Goal: Information Seeking & Learning: Learn about a topic

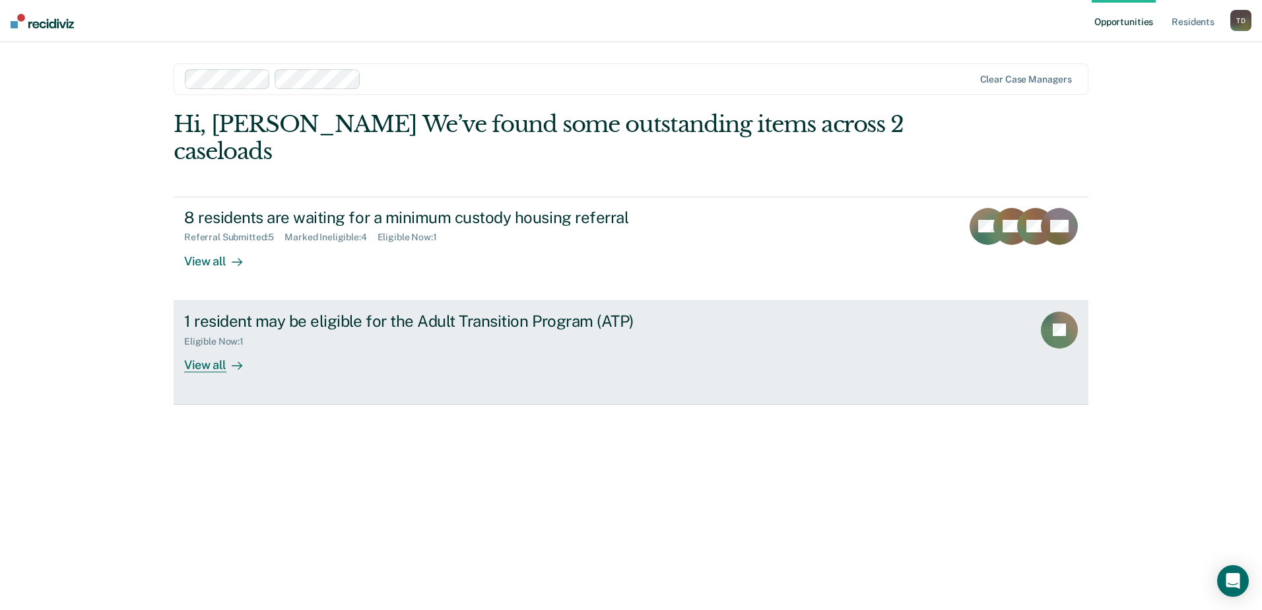
click at [202, 347] on div "View all" at bounding box center [221, 360] width 74 height 26
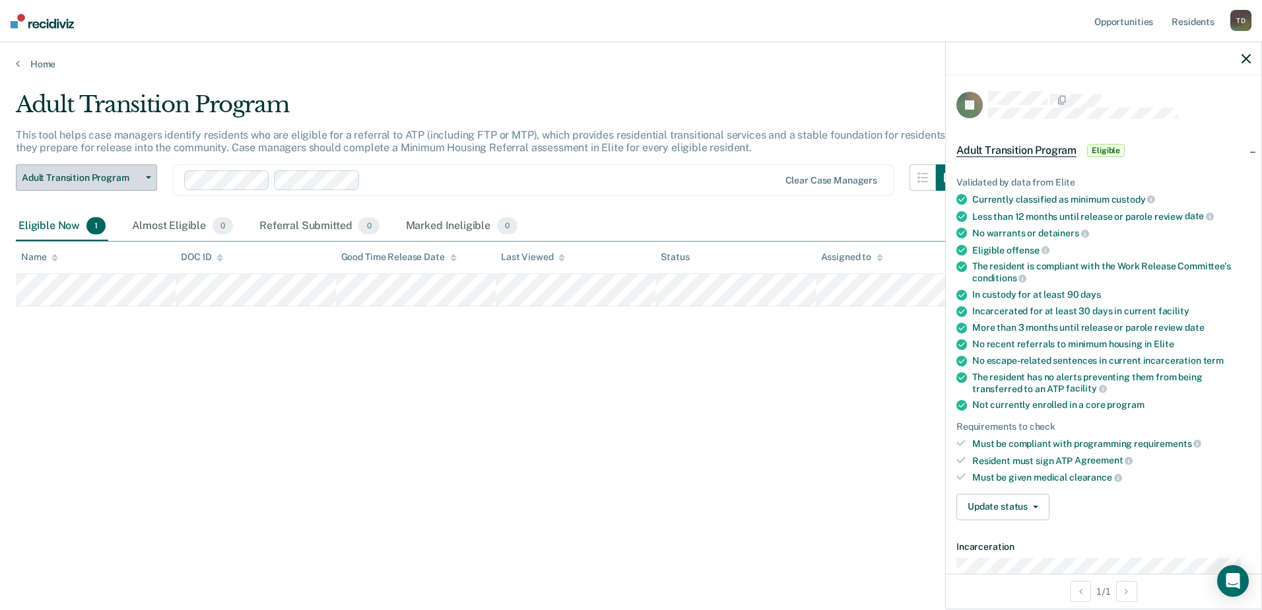
click at [96, 179] on span "Adult Transition Program" at bounding box center [81, 177] width 119 height 11
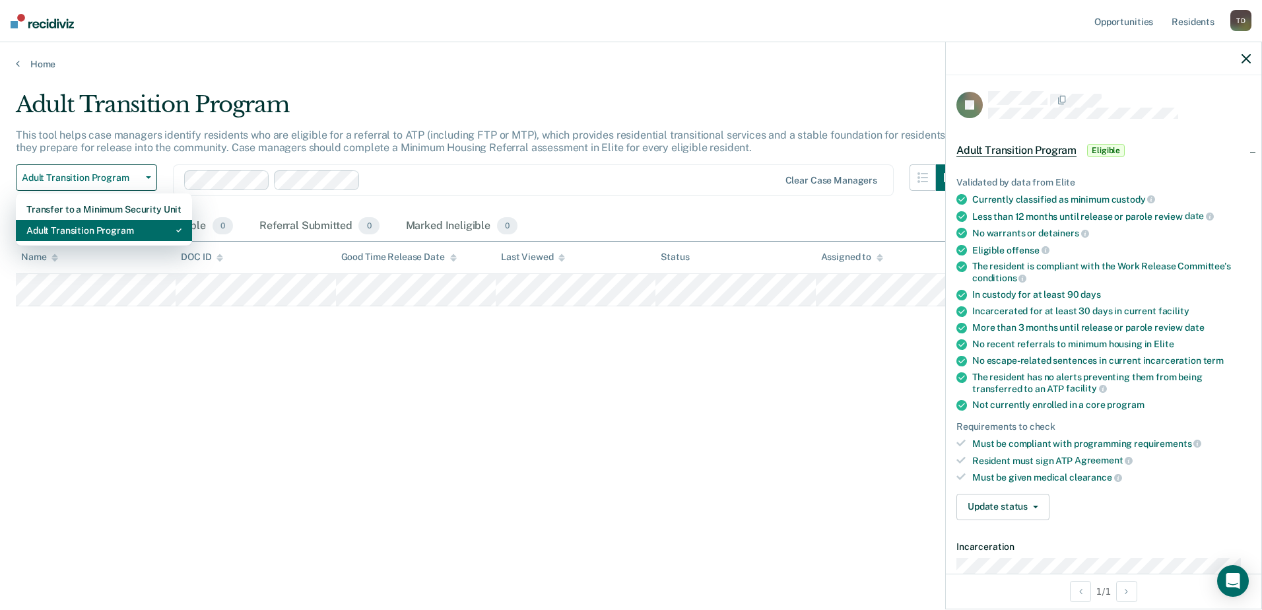
click at [84, 226] on div "Adult Transition Program" at bounding box center [103, 230] width 155 height 21
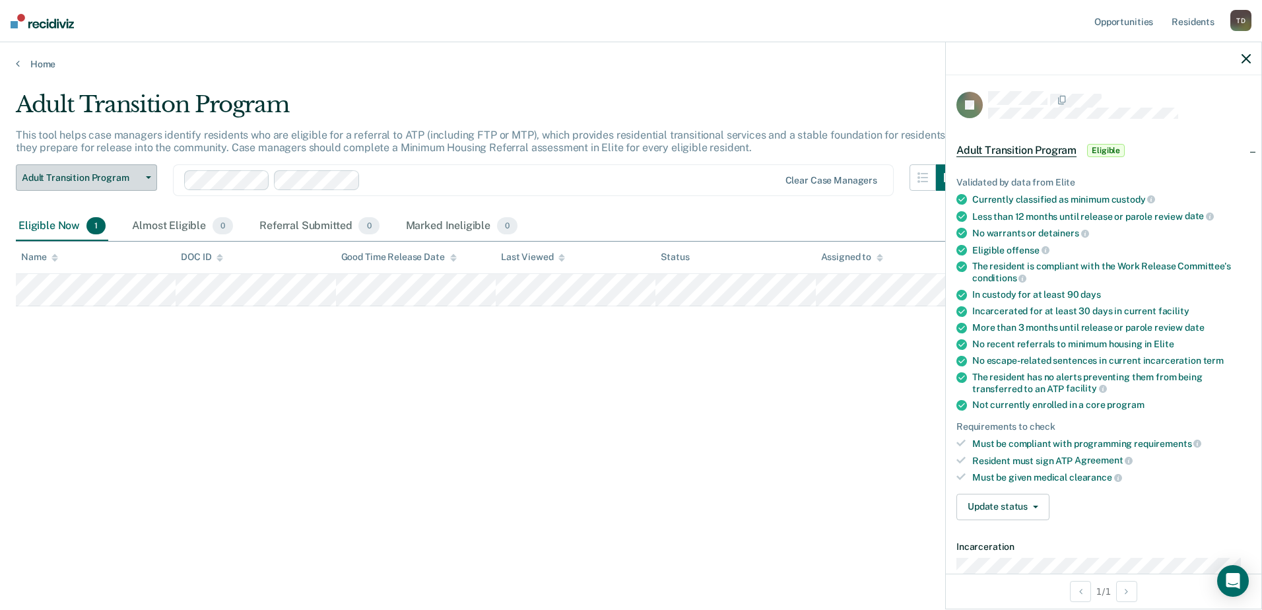
click at [106, 168] on button "Adult Transition Program" at bounding box center [86, 177] width 141 height 26
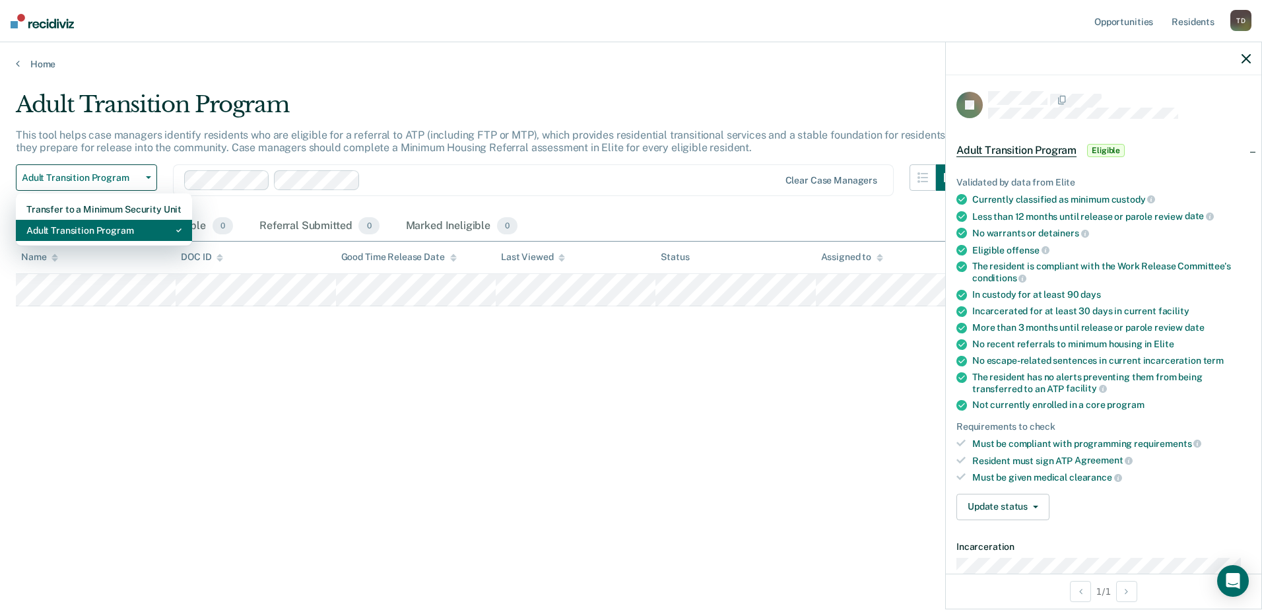
click at [100, 230] on div "Adult Transition Program" at bounding box center [103, 230] width 155 height 21
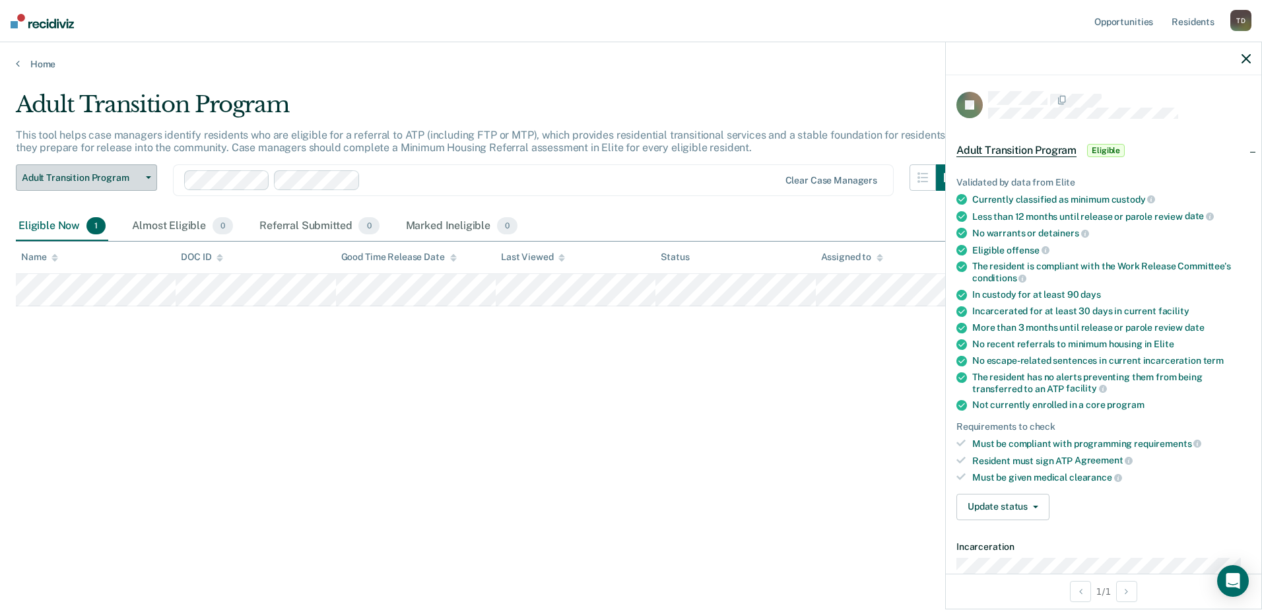
click at [100, 181] on span "Adult Transition Program" at bounding box center [81, 177] width 119 height 11
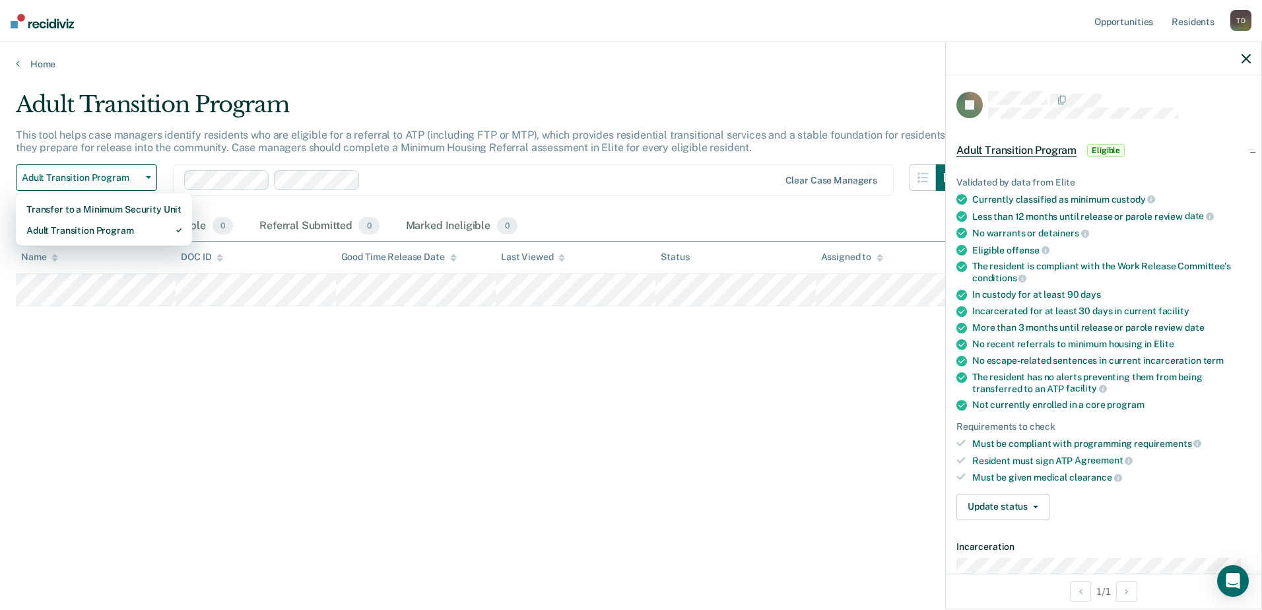
click at [247, 340] on div "Adult Transition Program This tool helps case managers identify residents who a…" at bounding box center [631, 301] width 1230 height 420
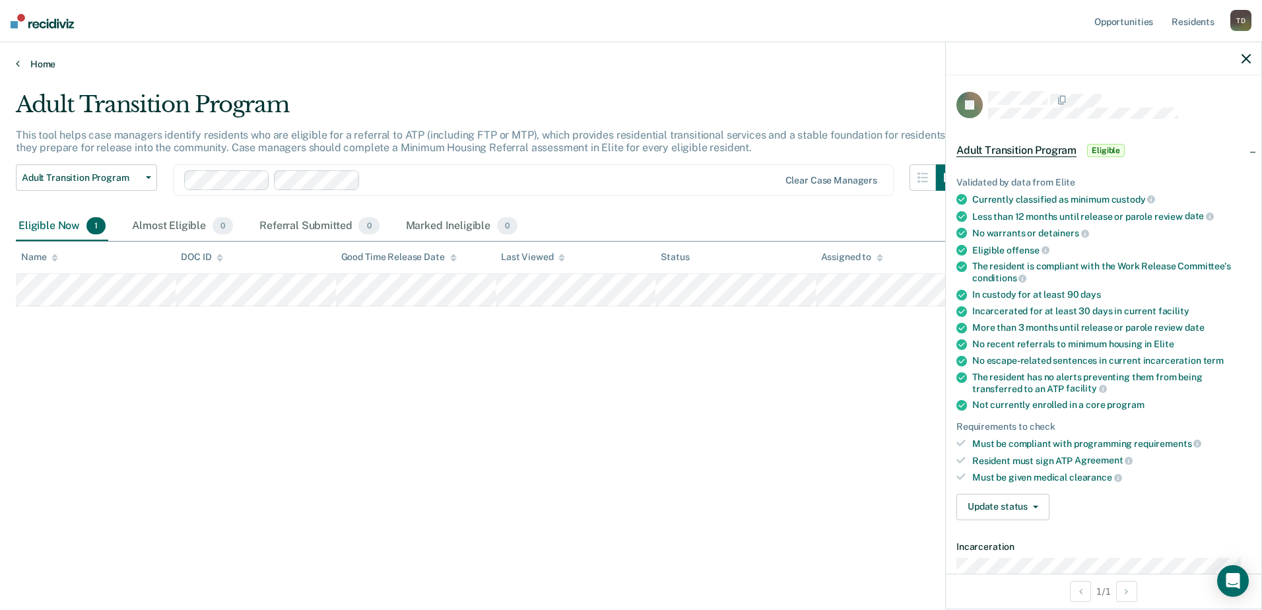
click at [48, 66] on link "Home" at bounding box center [631, 64] width 1230 height 12
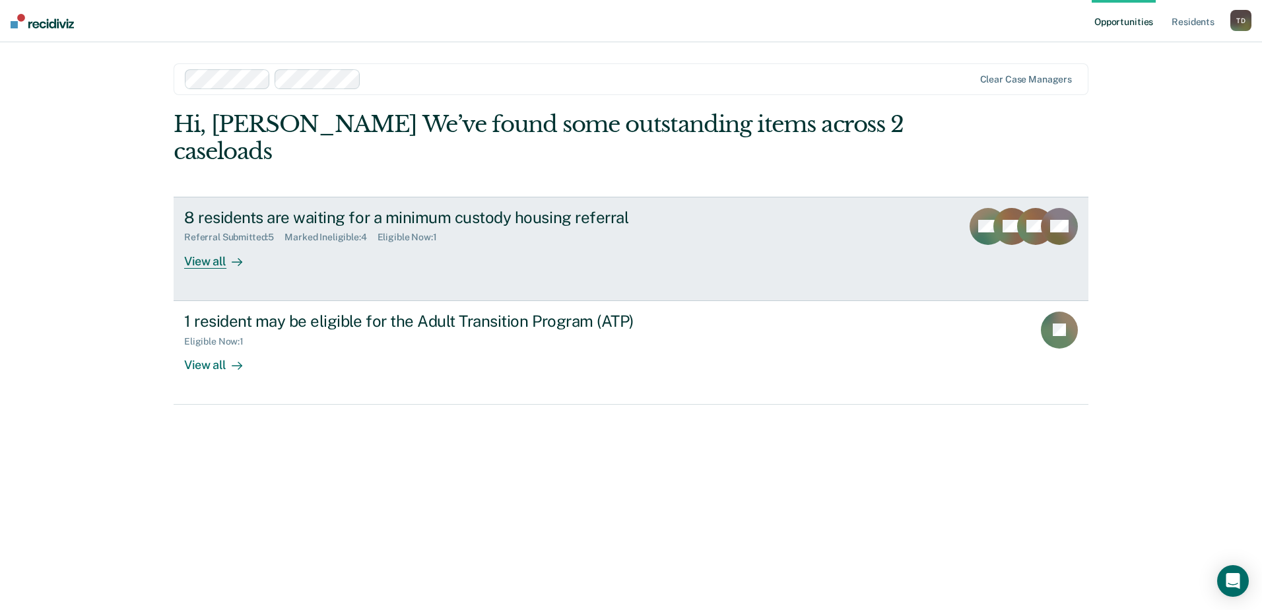
click at [203, 243] on div "View all" at bounding box center [221, 256] width 74 height 26
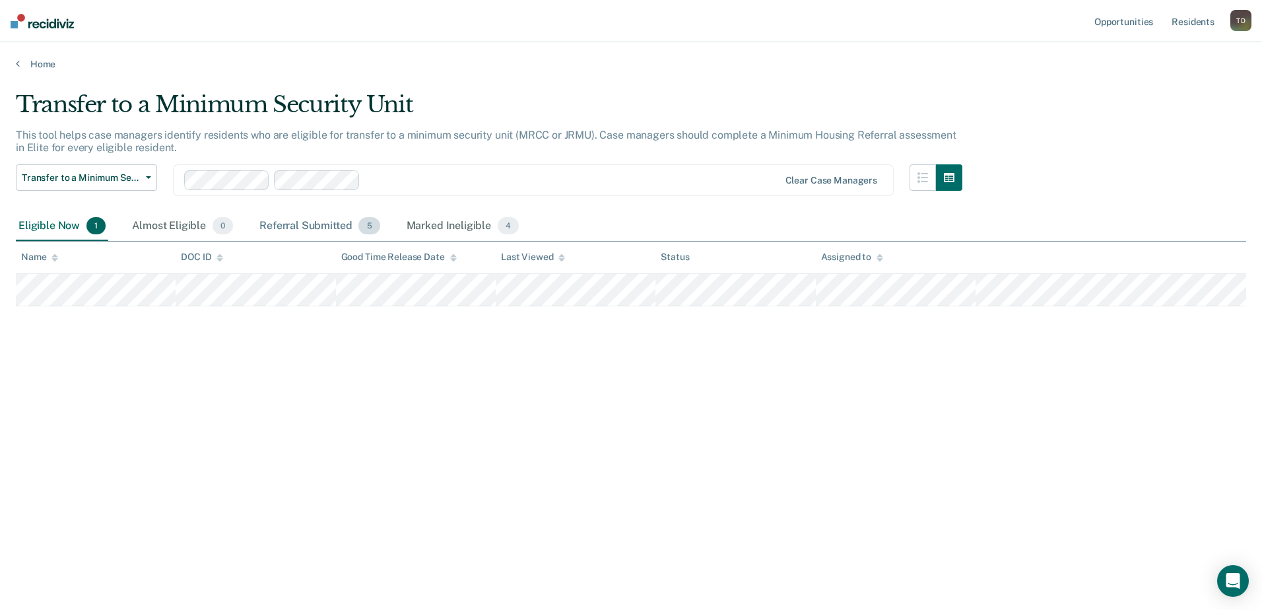
click at [286, 226] on div "Referral Submitted 5" at bounding box center [319, 226] width 125 height 29
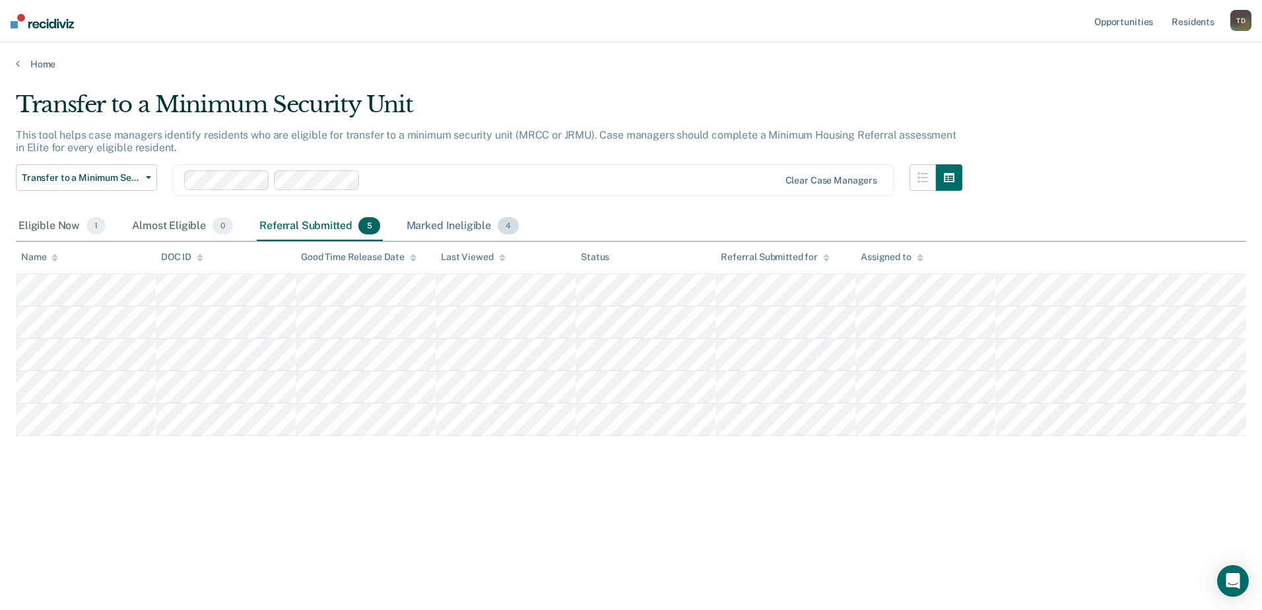
click at [436, 224] on div "Marked Ineligible 4" at bounding box center [463, 226] width 118 height 29
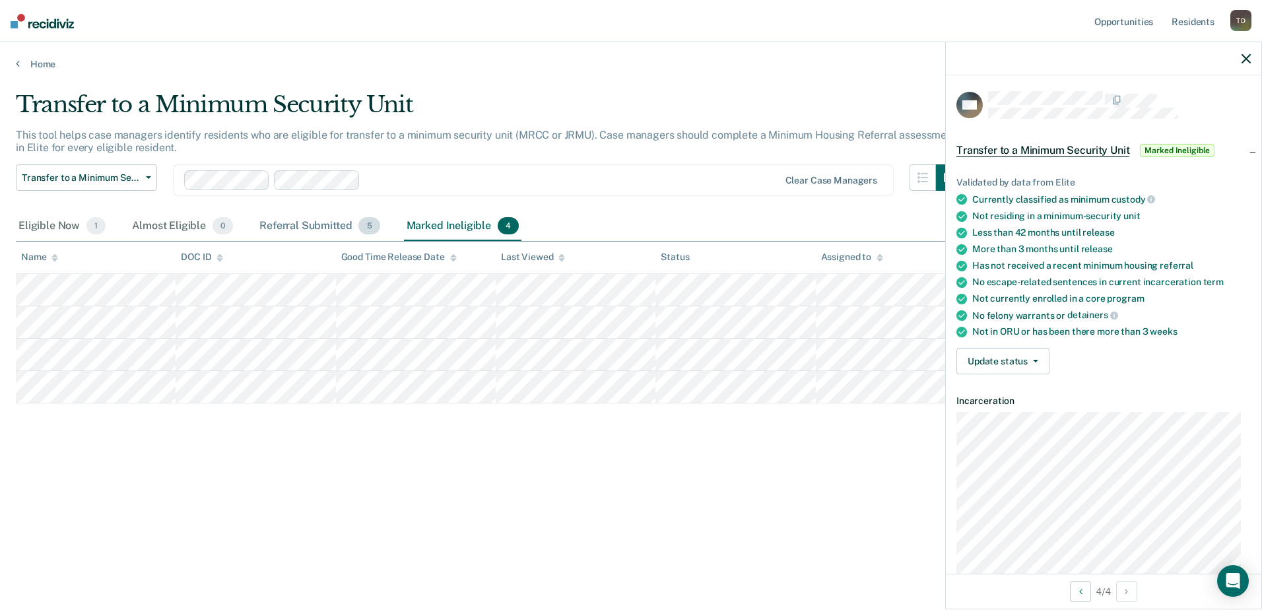
click at [297, 226] on div "Referral Submitted 5" at bounding box center [319, 226] width 125 height 29
